Goal: Connect with others: Participate in discussion

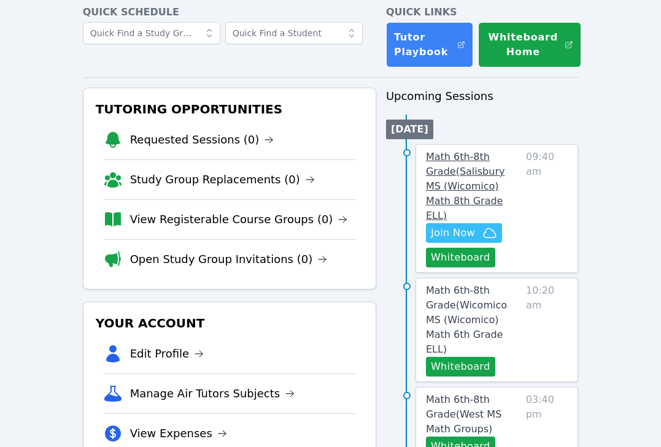
scroll to position [79, 0]
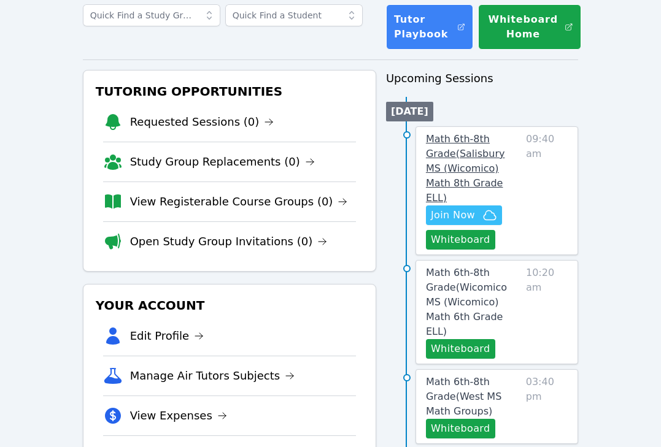
click at [487, 148] on link "Math 6th-8th Grade ( [PERSON_NAME][GEOGRAPHIC_DATA] (Wicomico) Math 8th Grade E…" at bounding box center [473, 169] width 95 height 74
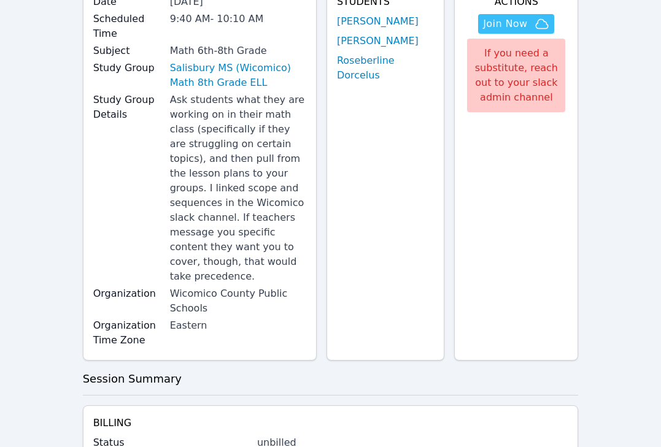
scroll to position [4, 0]
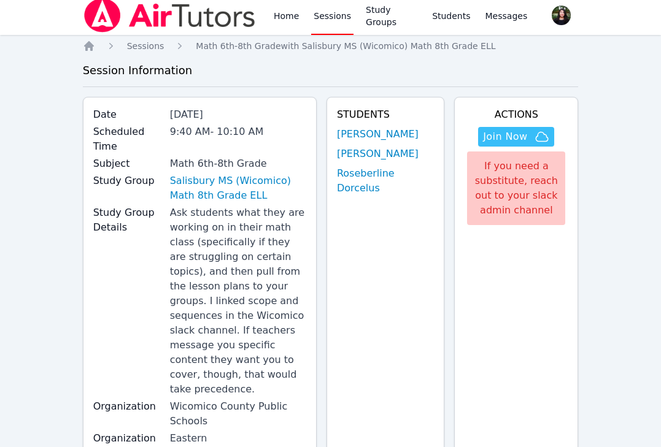
click at [391, 122] on div "Students Mitchaïna [PERSON_NAME] [PERSON_NAME]" at bounding box center [385, 285] width 118 height 377
click at [391, 128] on link "[PERSON_NAME]" at bounding box center [378, 134] width 82 height 15
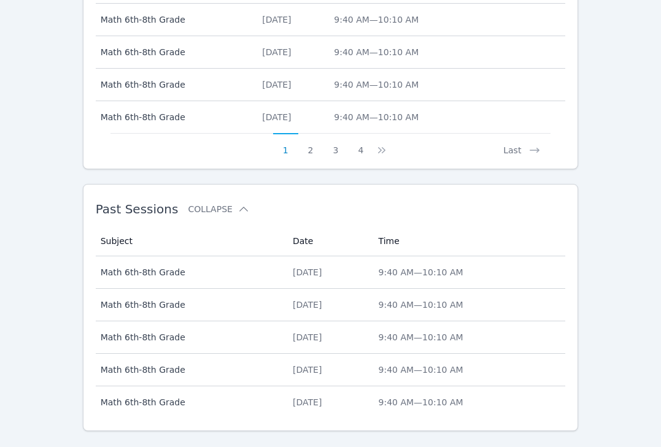
scroll to position [652, 0]
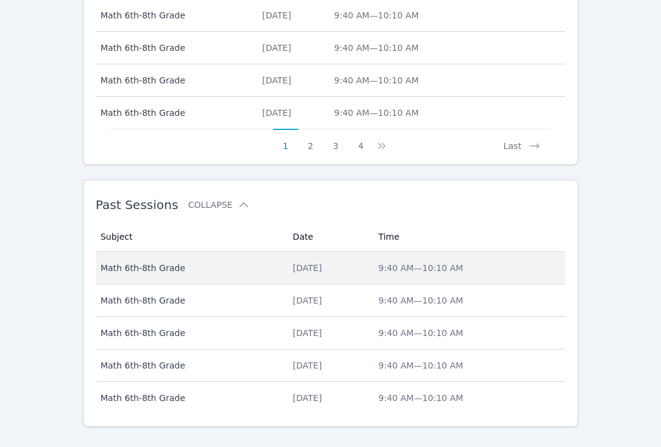
click at [355, 259] on td "Date [DATE]" at bounding box center [328, 268] width 86 height 33
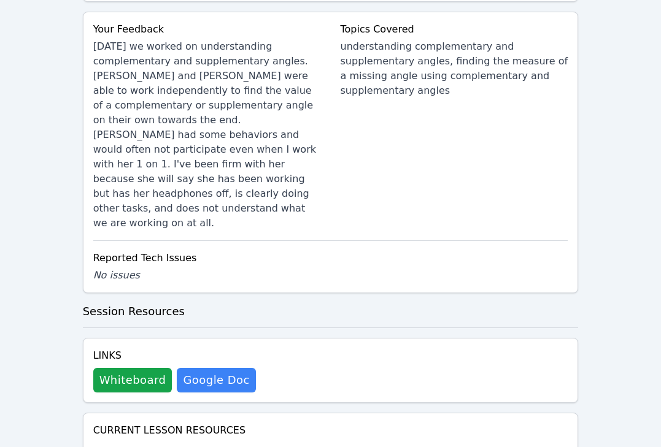
scroll to position [939, 0]
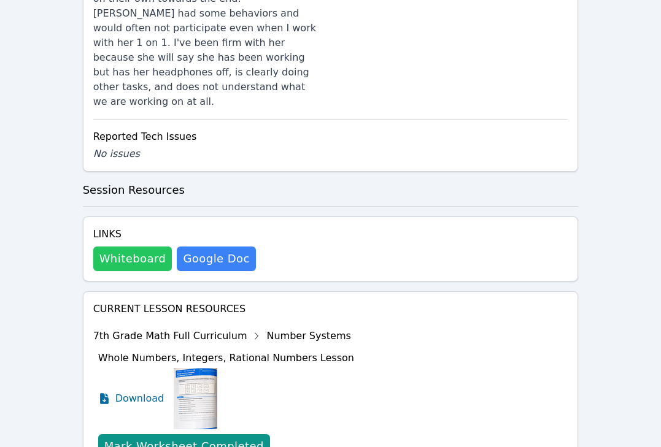
click at [132, 247] on button "Whiteboard" at bounding box center [132, 259] width 79 height 25
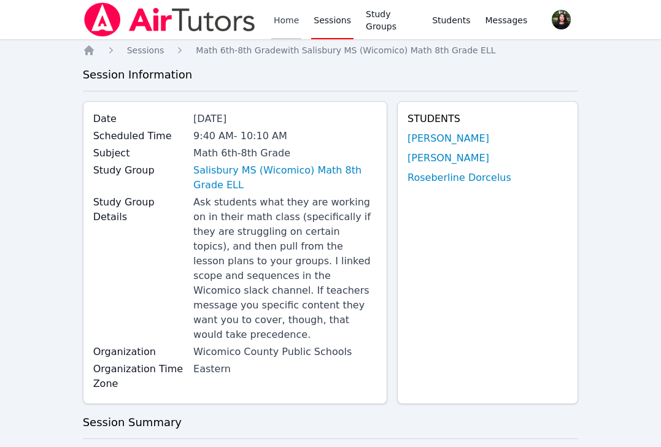
click at [277, 18] on link "Home" at bounding box center [286, 19] width 30 height 39
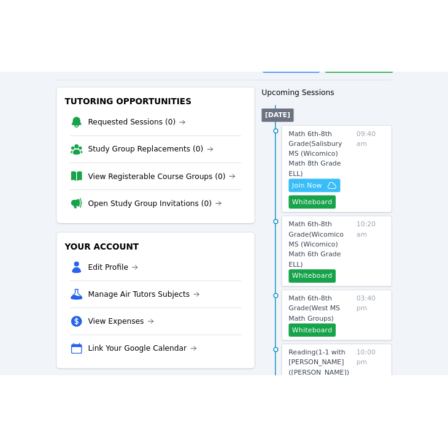
scroll to position [140, 0]
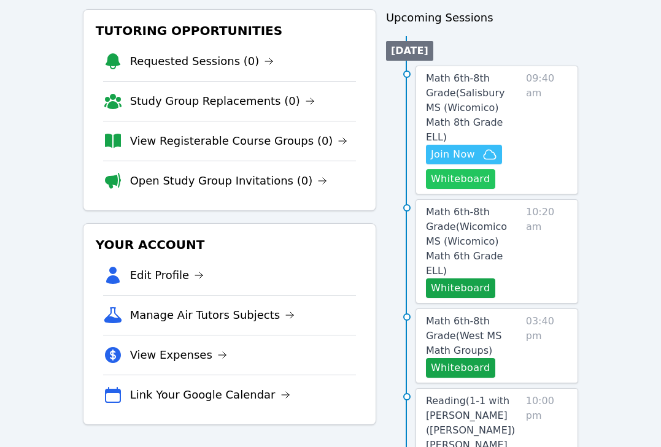
click at [454, 171] on button "Whiteboard" at bounding box center [460, 179] width 69 height 20
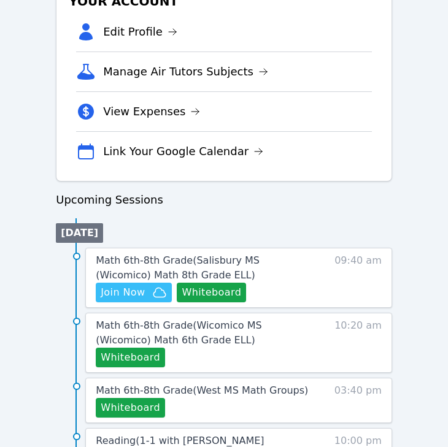
scroll to position [505, 0]
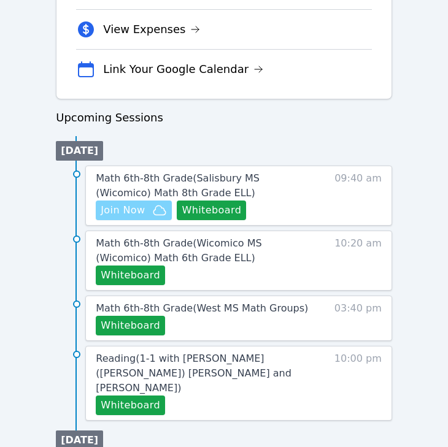
click at [148, 215] on span "Join Now" at bounding box center [134, 210] width 66 height 15
